Goal: Task Accomplishment & Management: Use online tool/utility

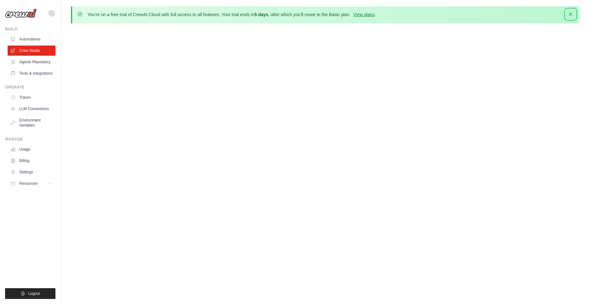
click at [571, 13] on icon "button" at bounding box center [570, 14] width 6 height 6
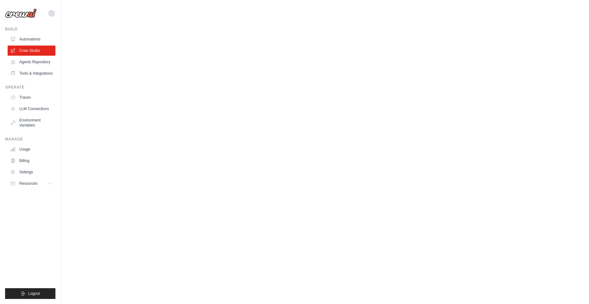
click at [282, 122] on body "hungmanh99992k4@gmail.com Settings Build Automations" at bounding box center [294, 152] width 589 height 304
click at [41, 37] on link "Automations" at bounding box center [32, 39] width 48 height 10
click at [46, 61] on link "Agents Repository" at bounding box center [32, 62] width 48 height 10
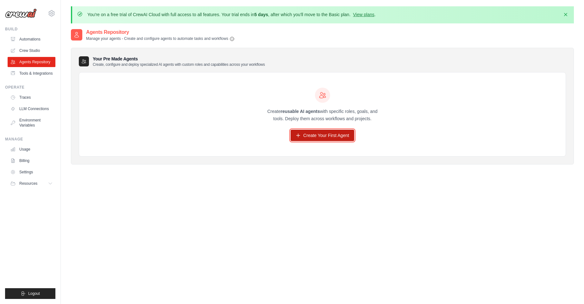
click at [318, 138] on link "Create Your First Agent" at bounding box center [323, 135] width 64 height 11
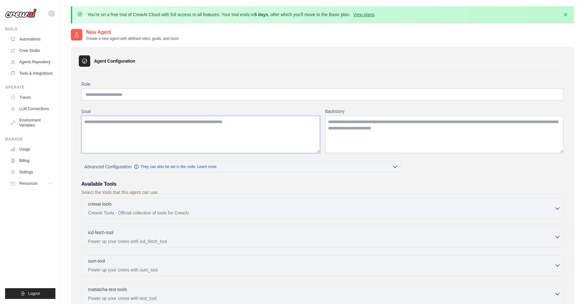
click at [217, 134] on textarea "Goal" at bounding box center [200, 134] width 239 height 37
click at [348, 135] on textarea "Backstory" at bounding box center [444, 134] width 239 height 37
click at [213, 92] on input "Role" at bounding box center [322, 95] width 482 height 12
click at [201, 136] on textarea "Goal" at bounding box center [200, 134] width 239 height 37
click at [178, 94] on input "Role" at bounding box center [322, 95] width 482 height 12
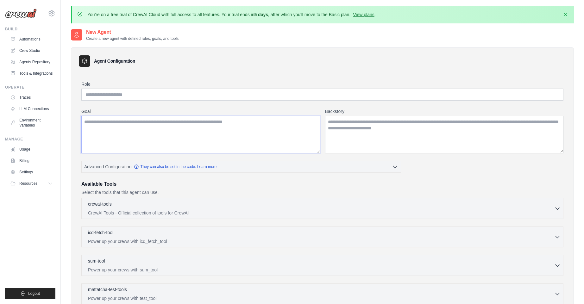
click at [181, 125] on textarea "Goal" at bounding box center [200, 134] width 239 height 37
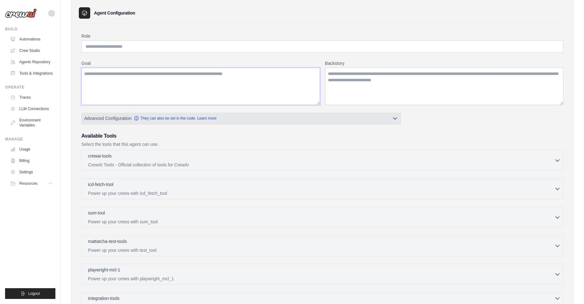
scroll to position [48, 0]
click at [142, 46] on input "Role" at bounding box center [322, 47] width 482 height 12
type input "*********"
click at [132, 66] on label "Goal" at bounding box center [200, 63] width 239 height 6
click at [132, 68] on textarea "Goal" at bounding box center [200, 86] width 239 height 37
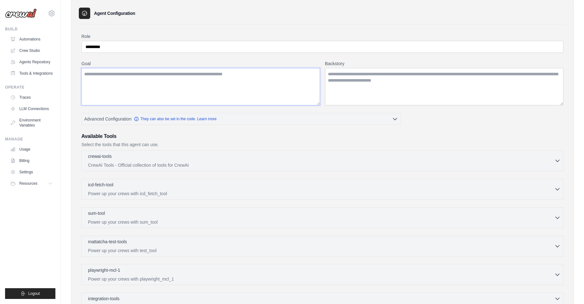
click at [118, 86] on textarea "Goal" at bounding box center [200, 86] width 239 height 37
type textarea "*"
type textarea "**********"
click at [371, 84] on textarea "Backstory" at bounding box center [444, 86] width 239 height 37
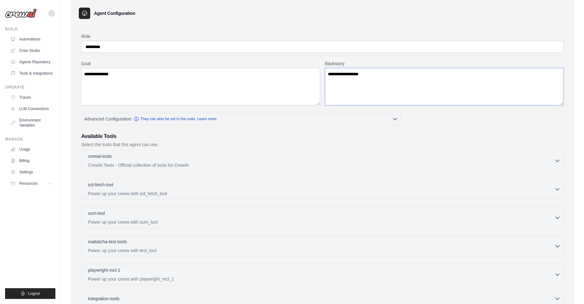
type textarea "**********"
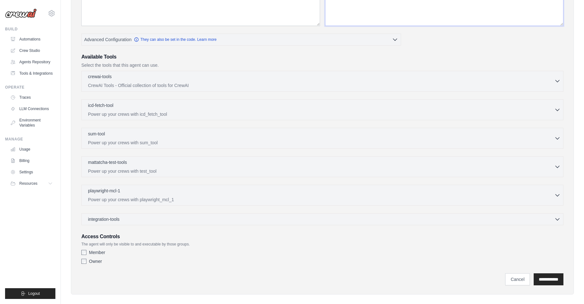
scroll to position [134, 0]
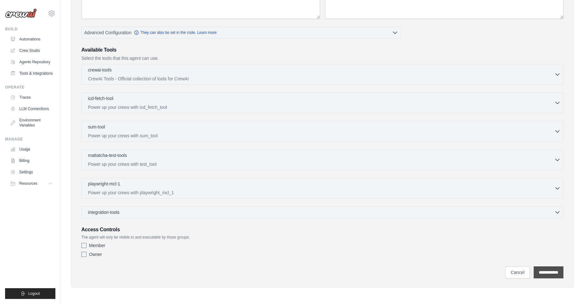
click at [541, 270] on input "**********" at bounding box center [549, 273] width 30 height 12
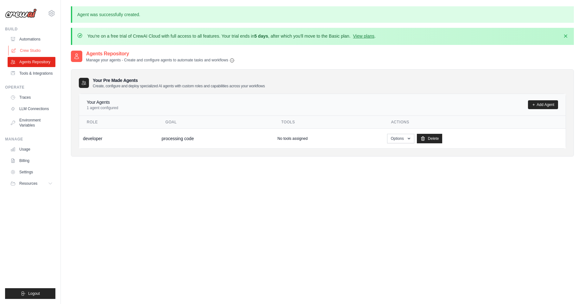
click at [38, 49] on link "Crew Studio" at bounding box center [32, 51] width 48 height 10
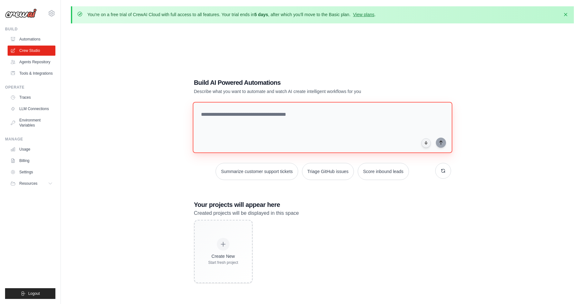
click at [224, 122] on textarea at bounding box center [323, 127] width 260 height 51
click at [260, 177] on button "Summarize customer support tickets" at bounding box center [257, 171] width 82 height 17
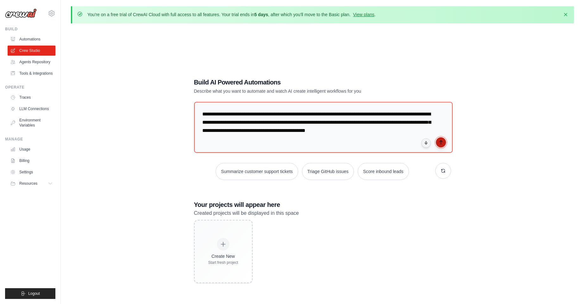
click at [441, 144] on icon "submit" at bounding box center [441, 143] width 3 height 4
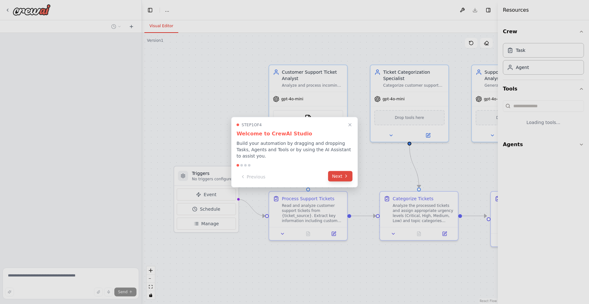
click at [338, 175] on button "Next" at bounding box center [340, 176] width 24 height 10
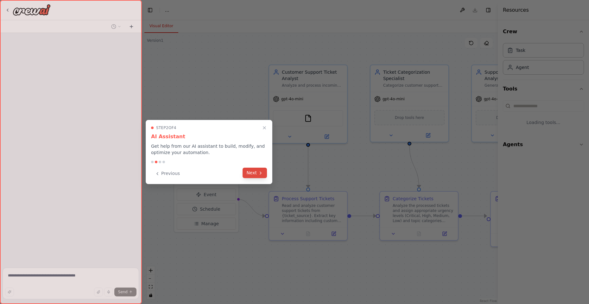
click at [254, 171] on button "Next" at bounding box center [255, 173] width 24 height 10
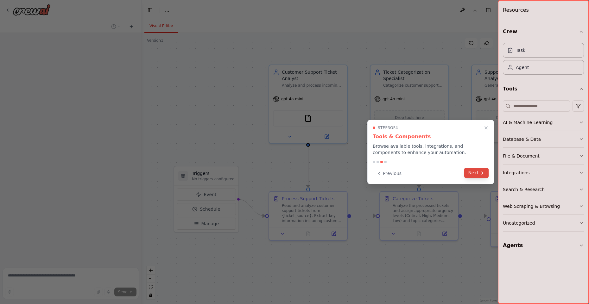
click at [476, 169] on button "Next" at bounding box center [476, 173] width 24 height 10
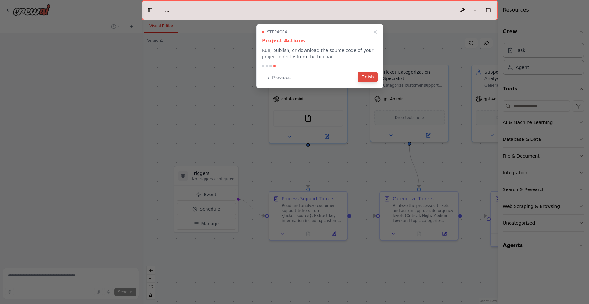
click at [370, 76] on button "Finish" at bounding box center [368, 77] width 20 height 10
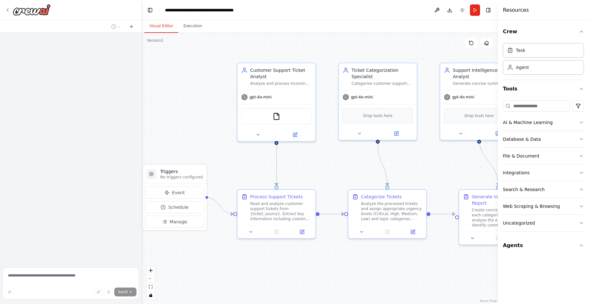
drag, startPoint x: 346, startPoint y: 175, endPoint x: 315, endPoint y: 174, distance: 31.7
click at [315, 174] on div ".deletable-edge-delete-btn { width: 20px; height: 20px; border: 0px solid #ffff…" at bounding box center [320, 168] width 356 height 271
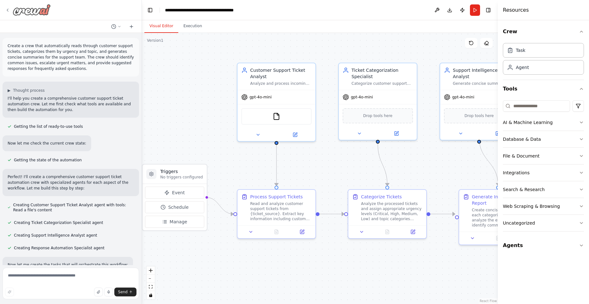
click at [20, 10] on img at bounding box center [32, 9] width 38 height 11
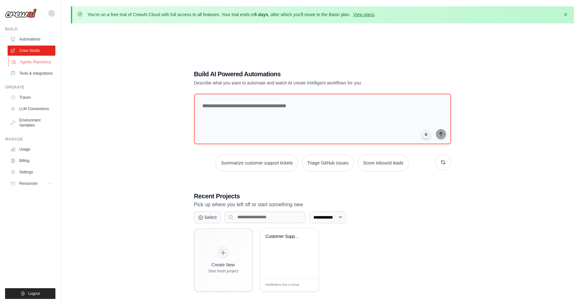
click at [42, 62] on link "Agents Repository" at bounding box center [32, 62] width 48 height 10
